Goal: Task Accomplishment & Management: Complete application form

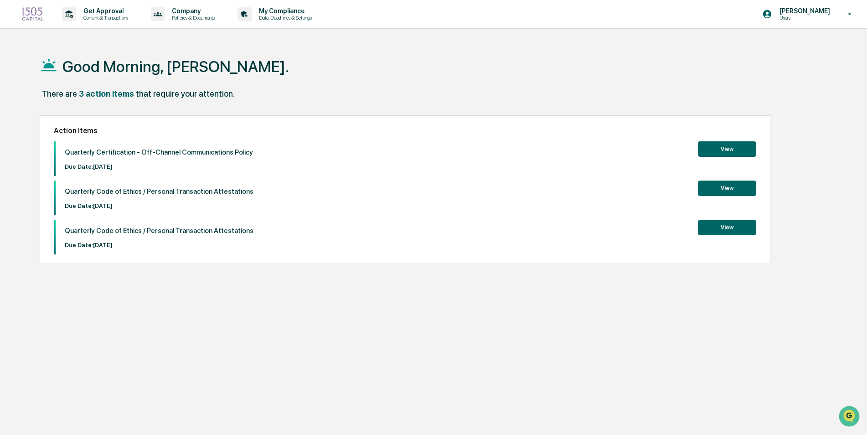
click at [711, 153] on button "View" at bounding box center [727, 148] width 58 height 15
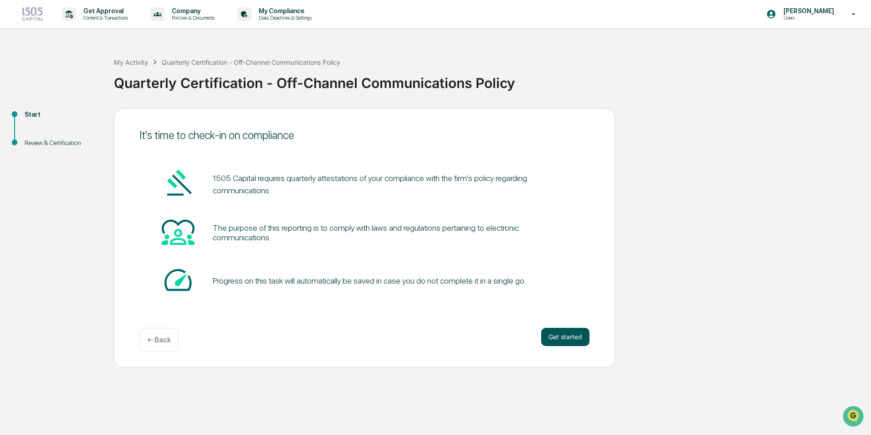
click at [576, 340] on button "Get started" at bounding box center [565, 337] width 48 height 18
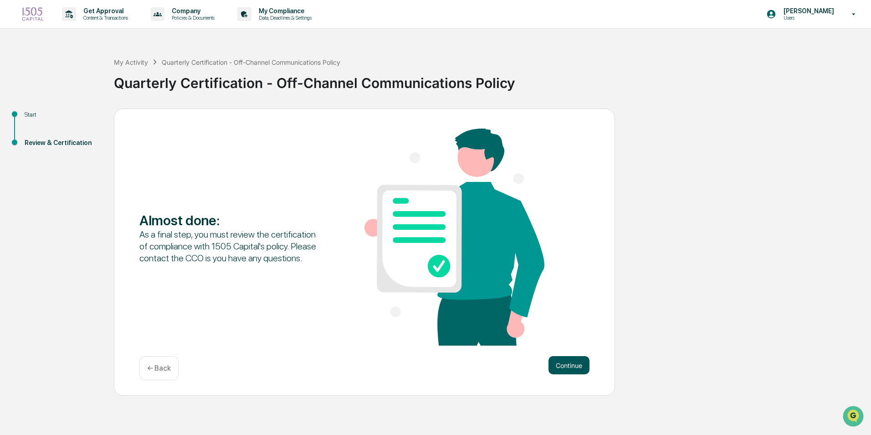
click at [552, 361] on button "Continue" at bounding box center [569, 365] width 41 height 18
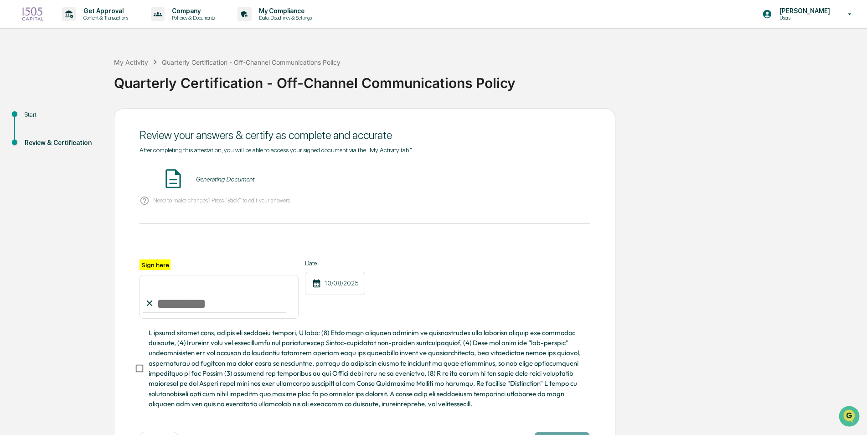
click at [200, 178] on div "Generating Document" at bounding box center [225, 178] width 58 height 7
click at [175, 179] on img at bounding box center [173, 178] width 23 height 23
drag, startPoint x: 231, startPoint y: 179, endPoint x: 231, endPoint y: 188, distance: 9.6
click at [231, 179] on div "Generating Document" at bounding box center [225, 178] width 58 height 7
click at [181, 142] on div "Review your answers & certify as complete and accurate" at bounding box center [364, 135] width 450 height 22
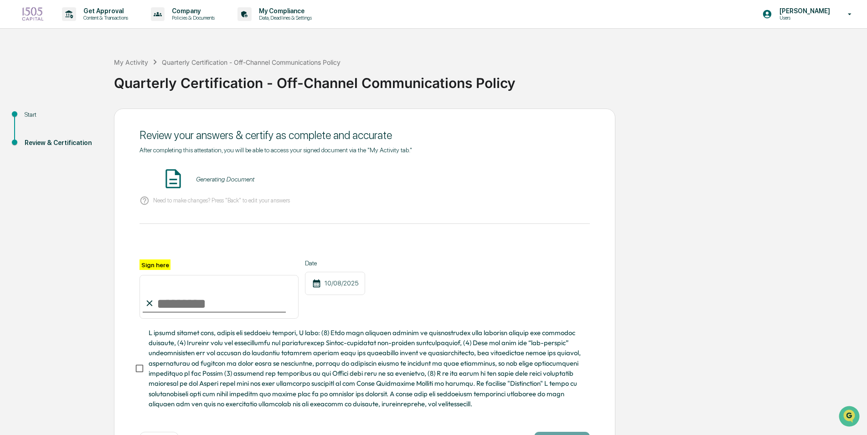
click at [150, 131] on div "Review your answers & certify as complete and accurate" at bounding box center [364, 135] width 450 height 13
click at [170, 206] on div "Need to make changes? Press "Back" to edit your answers" at bounding box center [364, 200] width 450 height 19
click at [174, 201] on p "Need to make changes? Press "Back" to edit your answers" at bounding box center [221, 200] width 137 height 7
click at [165, 306] on input "Sign here" at bounding box center [218, 297] width 159 height 44
type input "********"
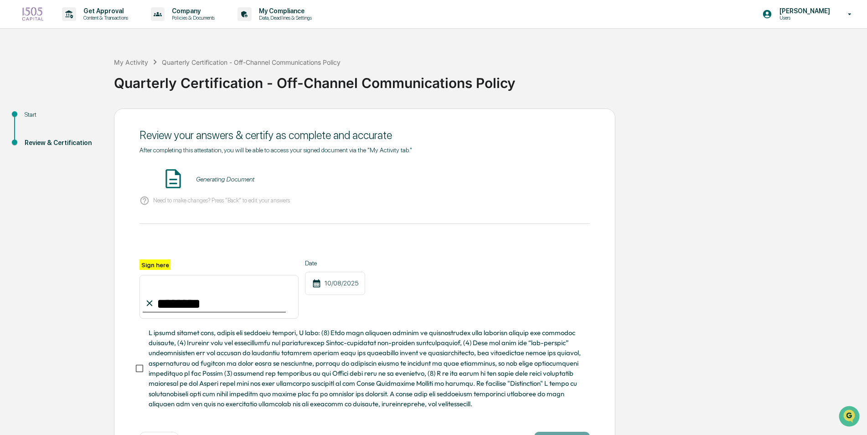
click at [132, 372] on div "Review your answers & certify as complete and accurate After completing this at…" at bounding box center [364, 289] width 501 height 363
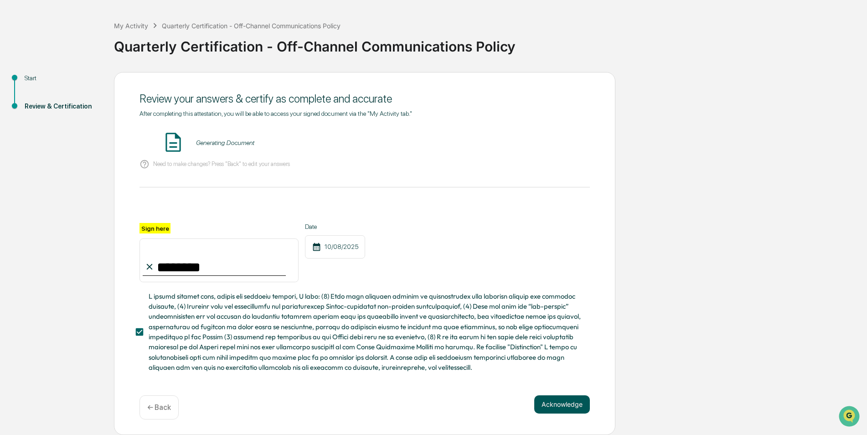
click at [583, 401] on button "Acknowledge" at bounding box center [562, 404] width 56 height 18
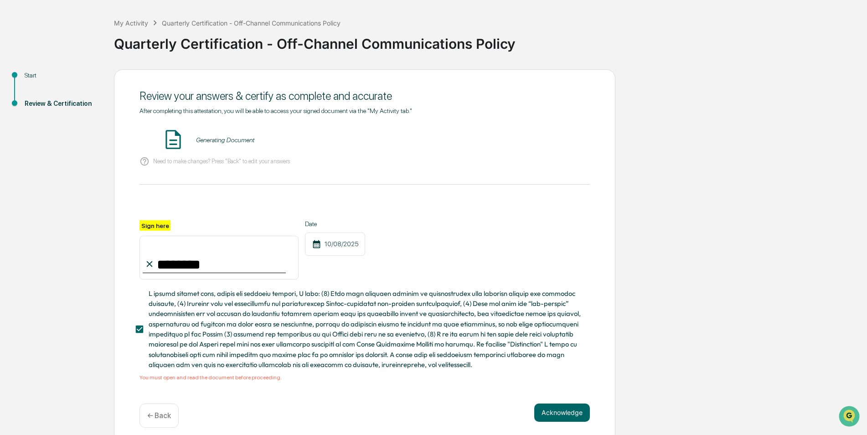
click at [211, 138] on div "Generating Document" at bounding box center [225, 139] width 58 height 7
click at [229, 109] on span "After completing this attestation, you will be able to access your signed docum…" at bounding box center [275, 110] width 273 height 7
click at [562, 136] on button "VIEW" at bounding box center [537, 139] width 59 height 15
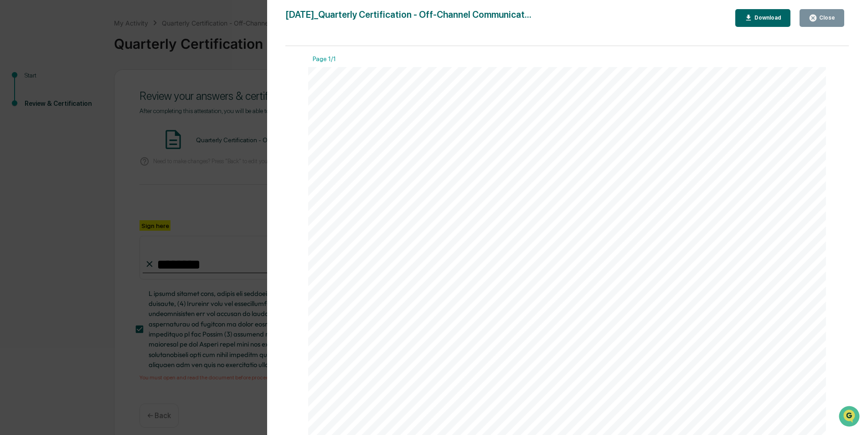
click at [777, 18] on div "Download" at bounding box center [766, 18] width 29 height 6
click at [239, 168] on div "Version History [DATE] 01:07 PM [PERSON_NAME] [DATE]_Quarterly Certification - …" at bounding box center [433, 217] width 867 height 435
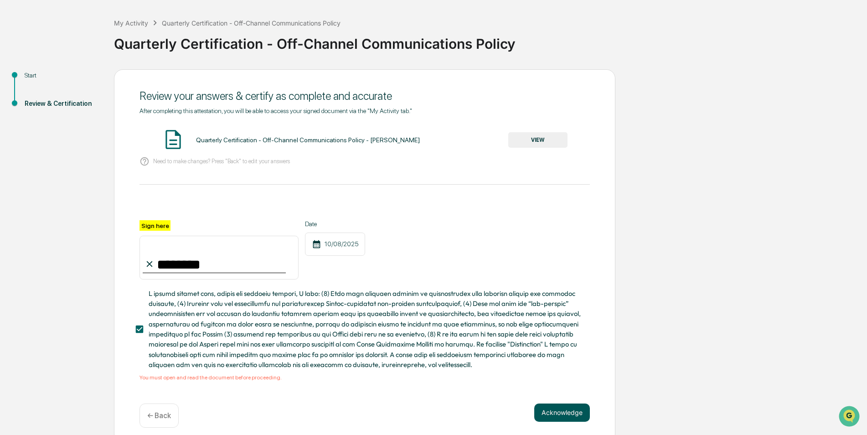
click at [563, 422] on button "Acknowledge" at bounding box center [562, 412] width 56 height 18
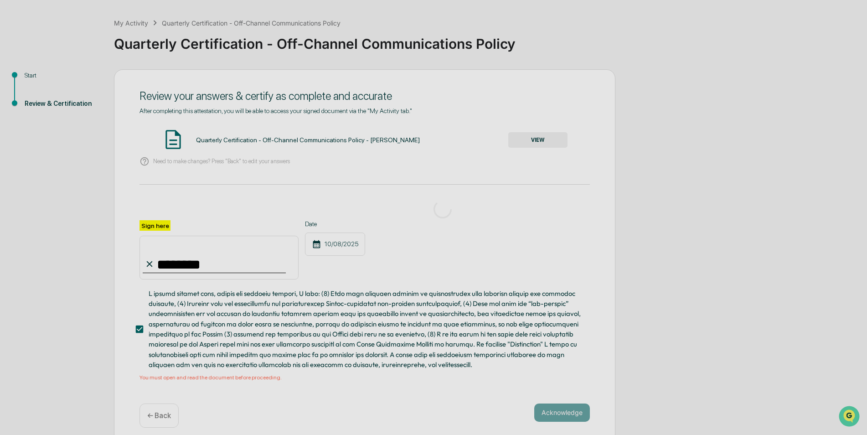
scroll to position [0, 0]
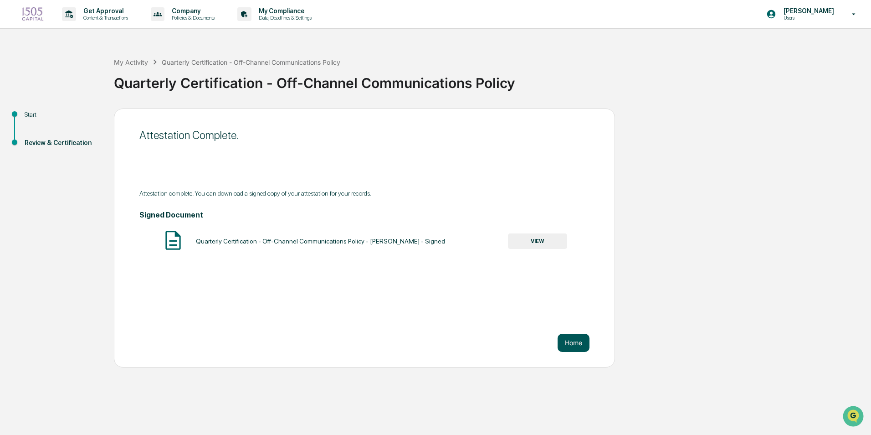
click at [570, 343] on button "Home" at bounding box center [574, 343] width 32 height 18
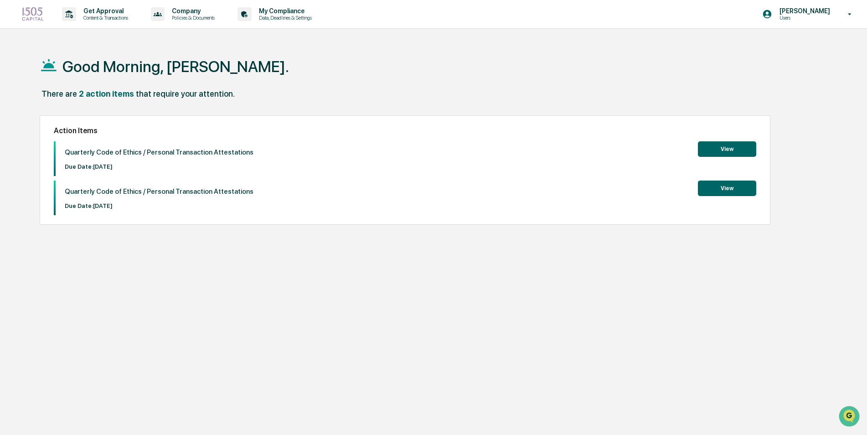
click at [740, 189] on button "View" at bounding box center [727, 187] width 58 height 15
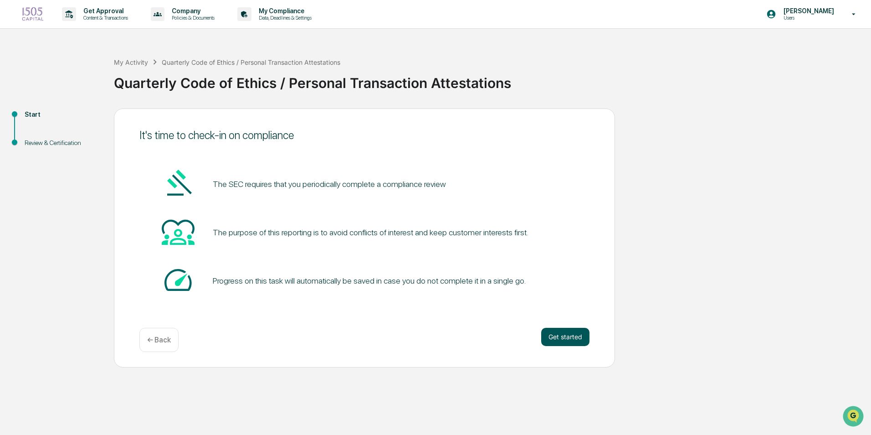
click at [582, 339] on button "Get started" at bounding box center [565, 337] width 48 height 18
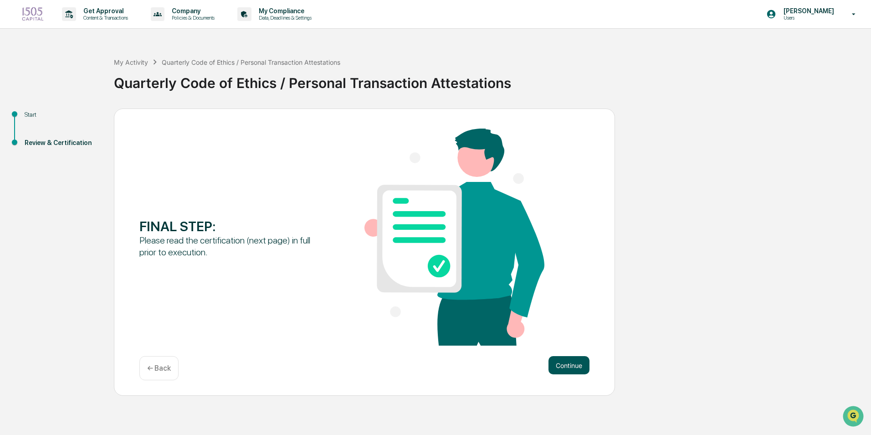
click at [573, 361] on button "Continue" at bounding box center [569, 365] width 41 height 18
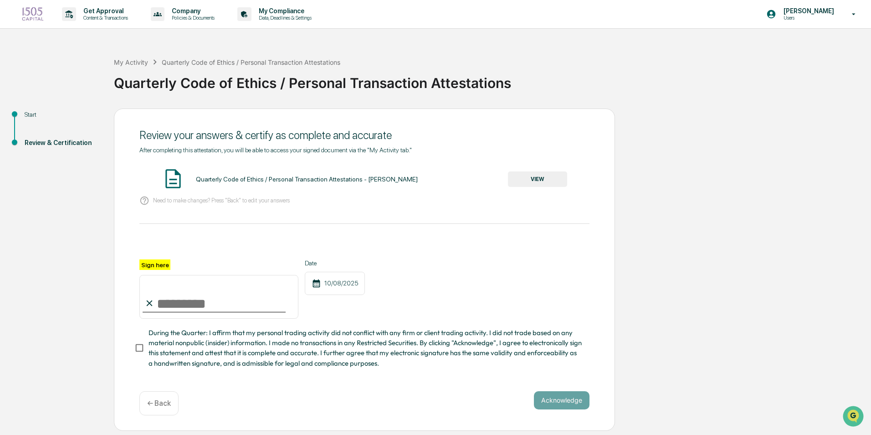
click at [216, 289] on input "Sign here" at bounding box center [218, 297] width 159 height 44
click at [459, 229] on div "After completing this attestation, you will be able to access your signed docum…" at bounding box center [364, 257] width 450 height 222
click at [526, 180] on button "VIEW" at bounding box center [537, 178] width 59 height 15
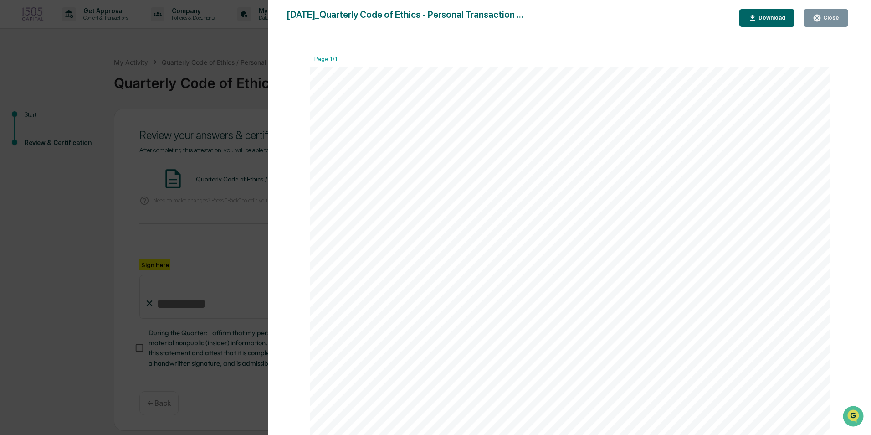
click at [757, 21] on icon "button" at bounding box center [753, 18] width 9 height 9
click at [247, 294] on div "Version History [DATE] 01:07 PM [PERSON_NAME] [DATE]_Quarterly Code of Ethics -…" at bounding box center [435, 217] width 871 height 435
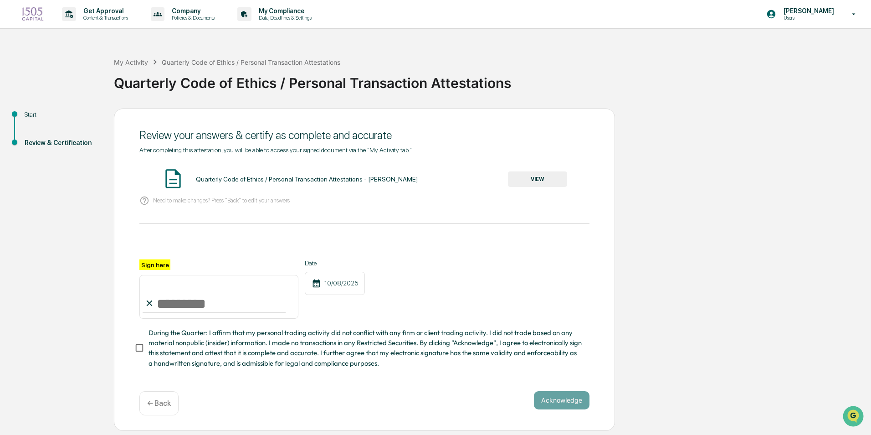
click at [190, 309] on input "Sign here" at bounding box center [218, 297] width 159 height 44
type input "********"
click at [579, 406] on button "Acknowledge" at bounding box center [562, 400] width 56 height 18
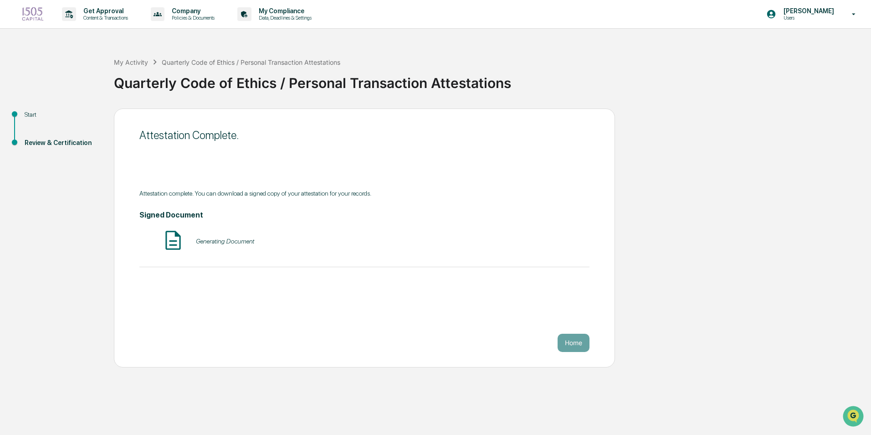
click at [293, 242] on div "Generating Document" at bounding box center [364, 241] width 450 height 24
click at [579, 350] on button "Home" at bounding box center [574, 343] width 32 height 18
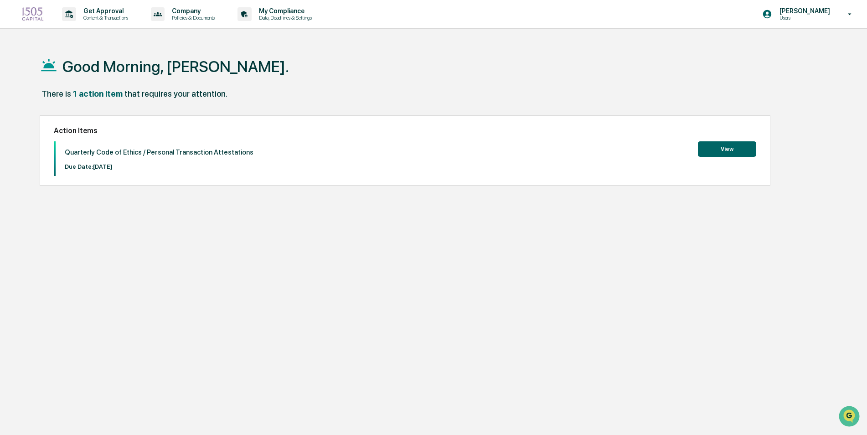
click at [33, 12] on img at bounding box center [33, 14] width 22 height 15
